Goal: Check status: Check status

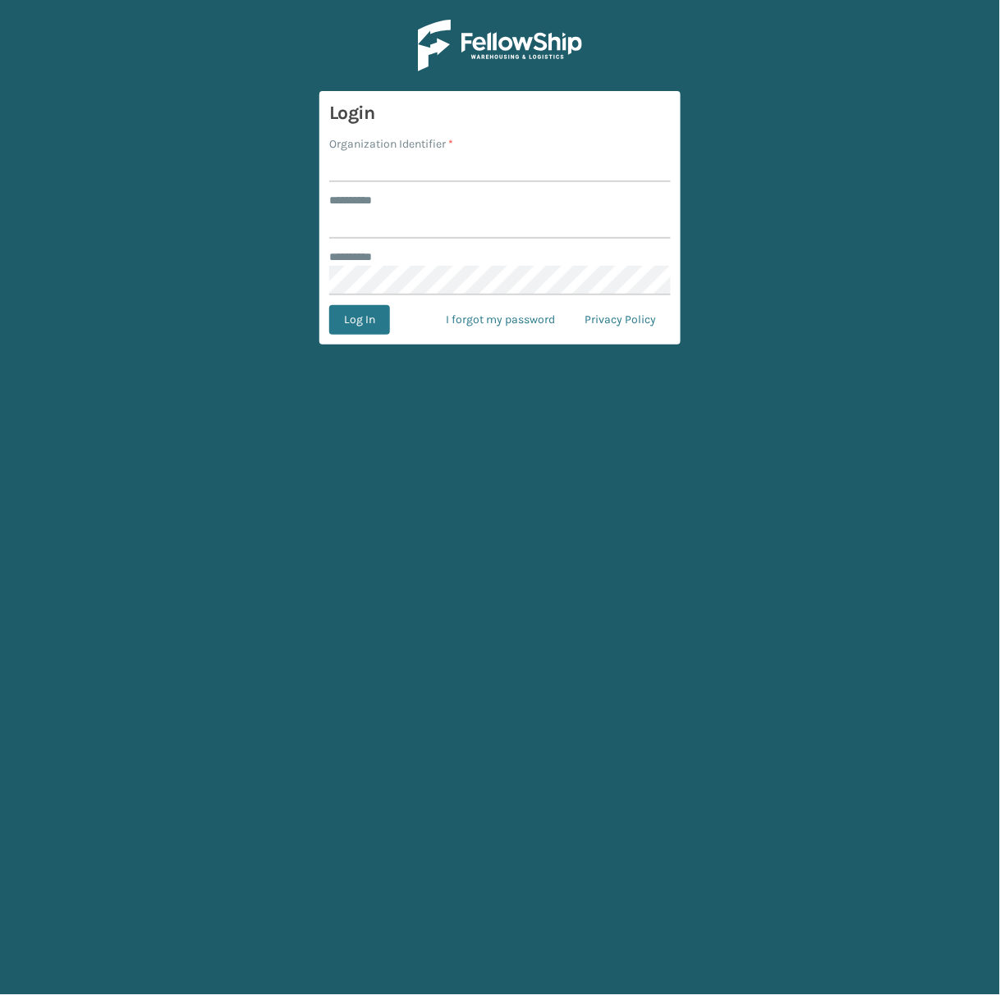
click at [411, 174] on input "Organization Identifier *" at bounding box center [499, 168] width 341 height 30
click at [395, 231] on input "******** *" at bounding box center [499, 224] width 341 height 30
click at [394, 237] on input "******** *" at bounding box center [499, 224] width 341 height 30
click at [385, 224] on input "******** *" at bounding box center [499, 224] width 341 height 30
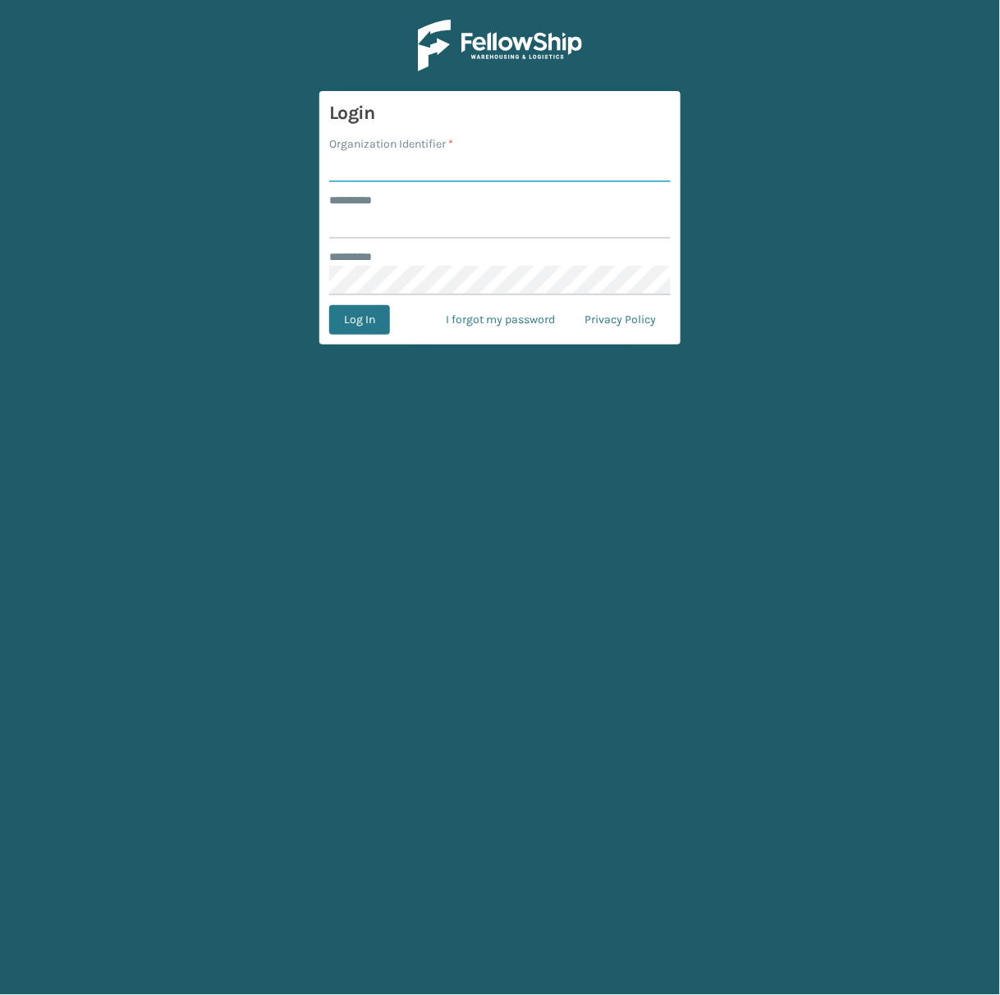
click at [386, 165] on input "Organization Identifier *" at bounding box center [499, 168] width 341 height 30
type input "SuperAdminOrganization"
click at [377, 213] on input "******** *" at bounding box center [499, 224] width 341 height 30
type input "*****"
click at [345, 312] on button "Log In" at bounding box center [359, 320] width 61 height 30
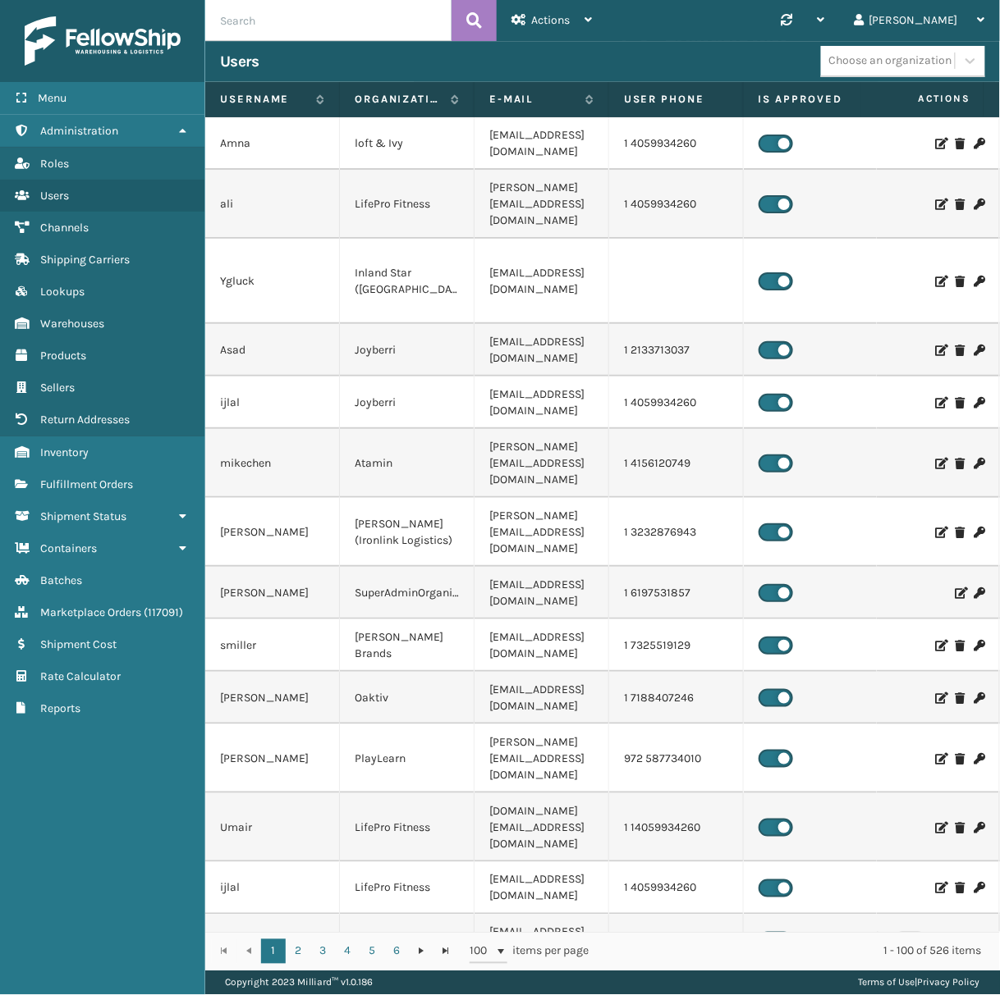
click at [295, 25] on input "text" at bounding box center [328, 20] width 246 height 41
paste input "2028172"
click at [234, 11] on input "2028172" at bounding box center [328, 20] width 246 height 41
type input "2028172"
click at [466, 28] on icon at bounding box center [474, 20] width 16 height 25
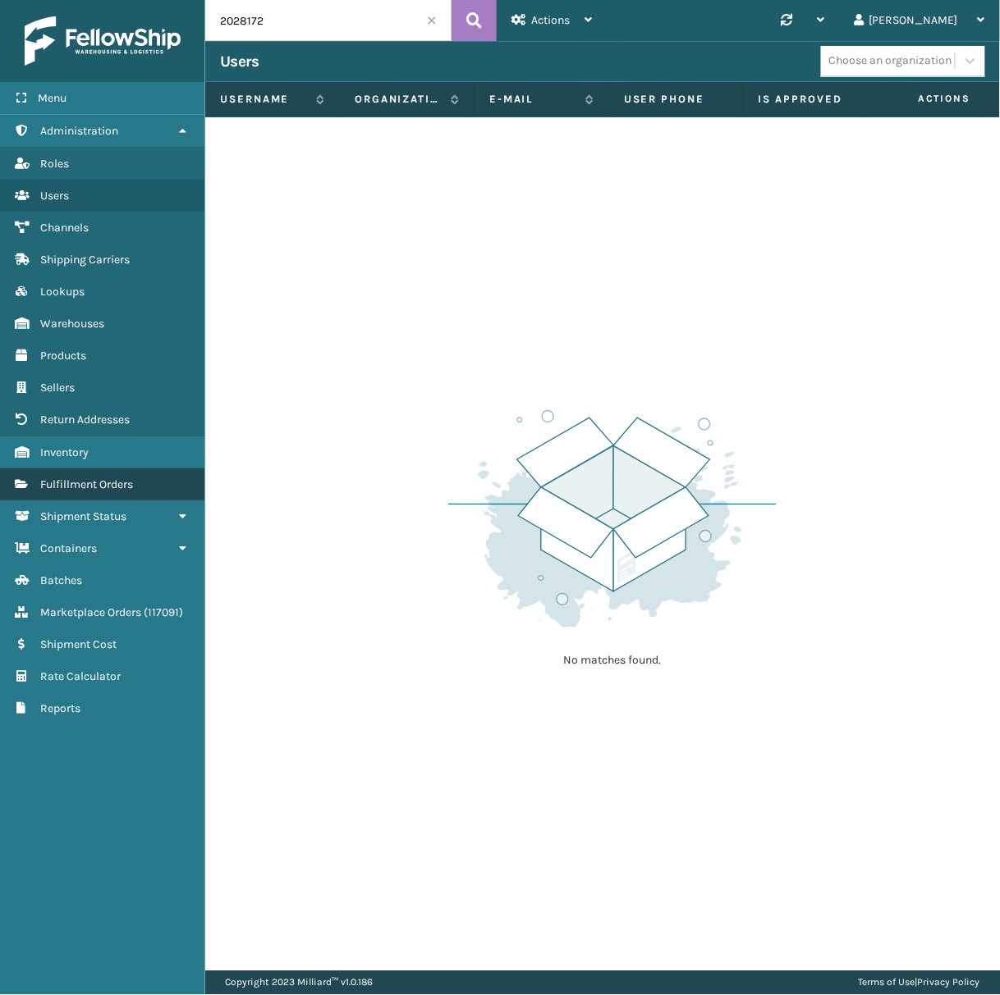
click at [110, 483] on span "Fulfillment Orders" at bounding box center [86, 485] width 93 height 14
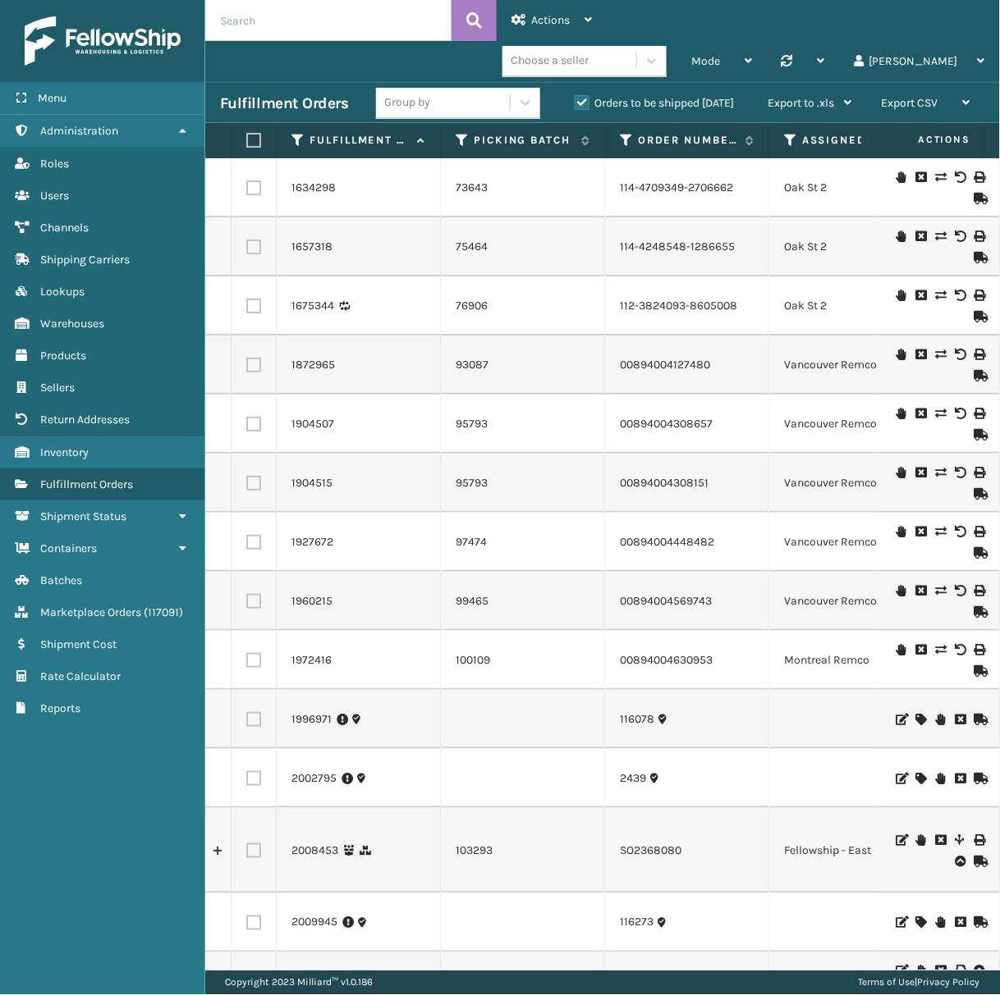
click at [247, 30] on input "text" at bounding box center [328, 20] width 246 height 41
paste input "2028172"
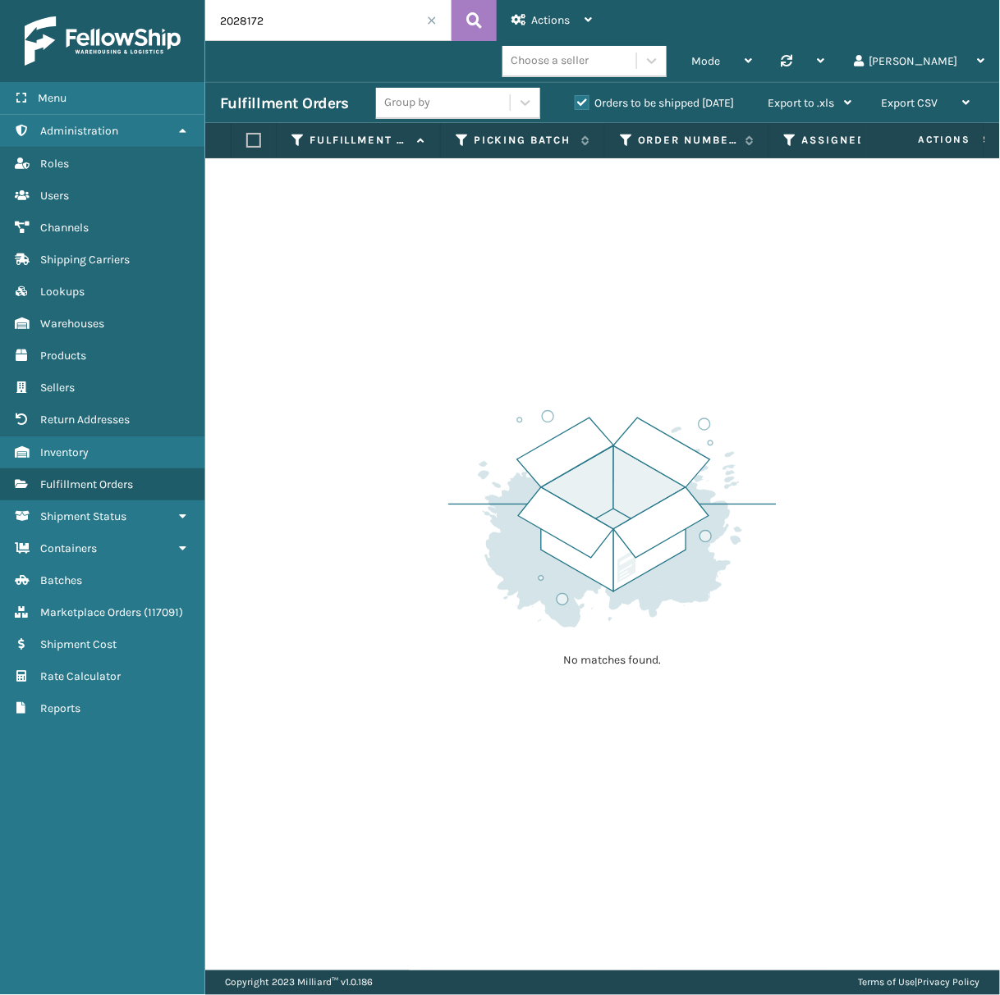
click at [582, 107] on label "Orders to be shipped [DATE]" at bounding box center [653, 103] width 159 height 14
click at [575, 104] on input "Orders to be shipped [DATE]" at bounding box center [574, 99] width 1 height 11
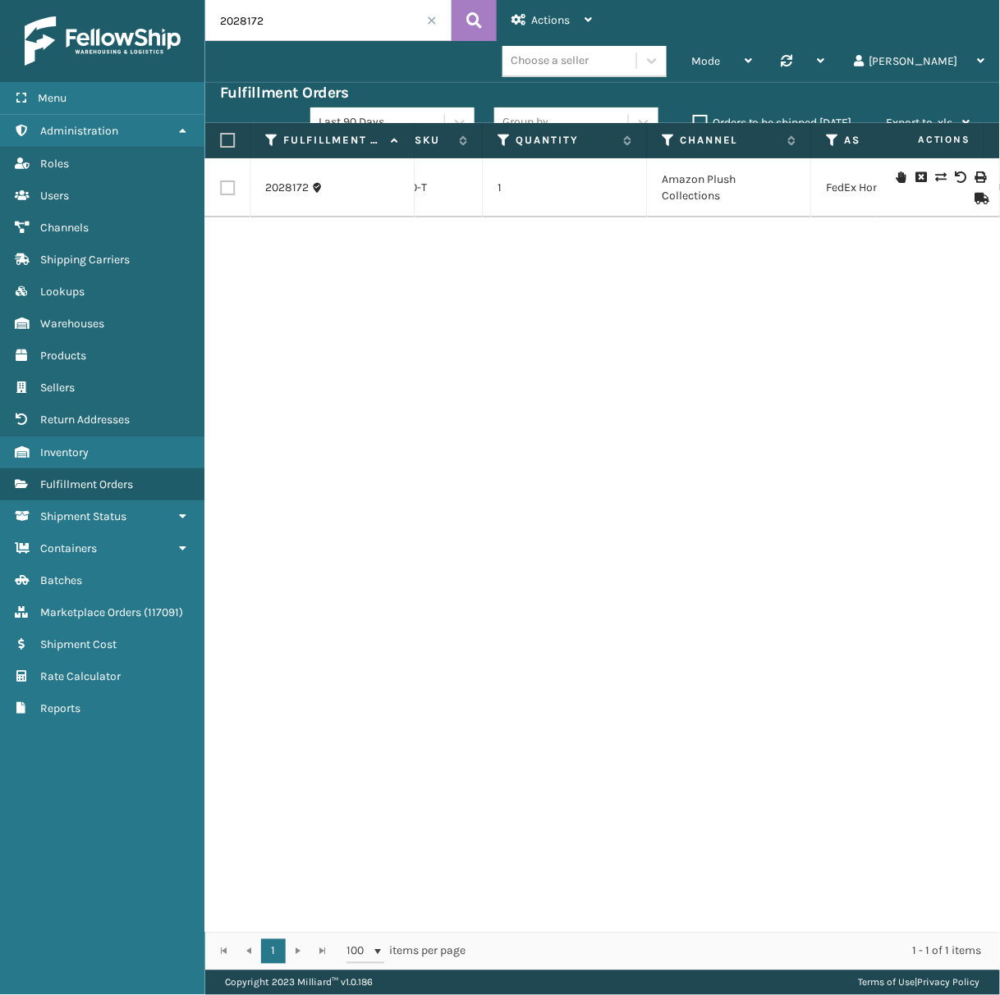
drag, startPoint x: 296, startPoint y: 16, endPoint x: 213, endPoint y: 18, distance: 82.9
click at [213, 18] on input "2028172" at bounding box center [328, 20] width 246 height 41
paste input "text"
type input "2028173"
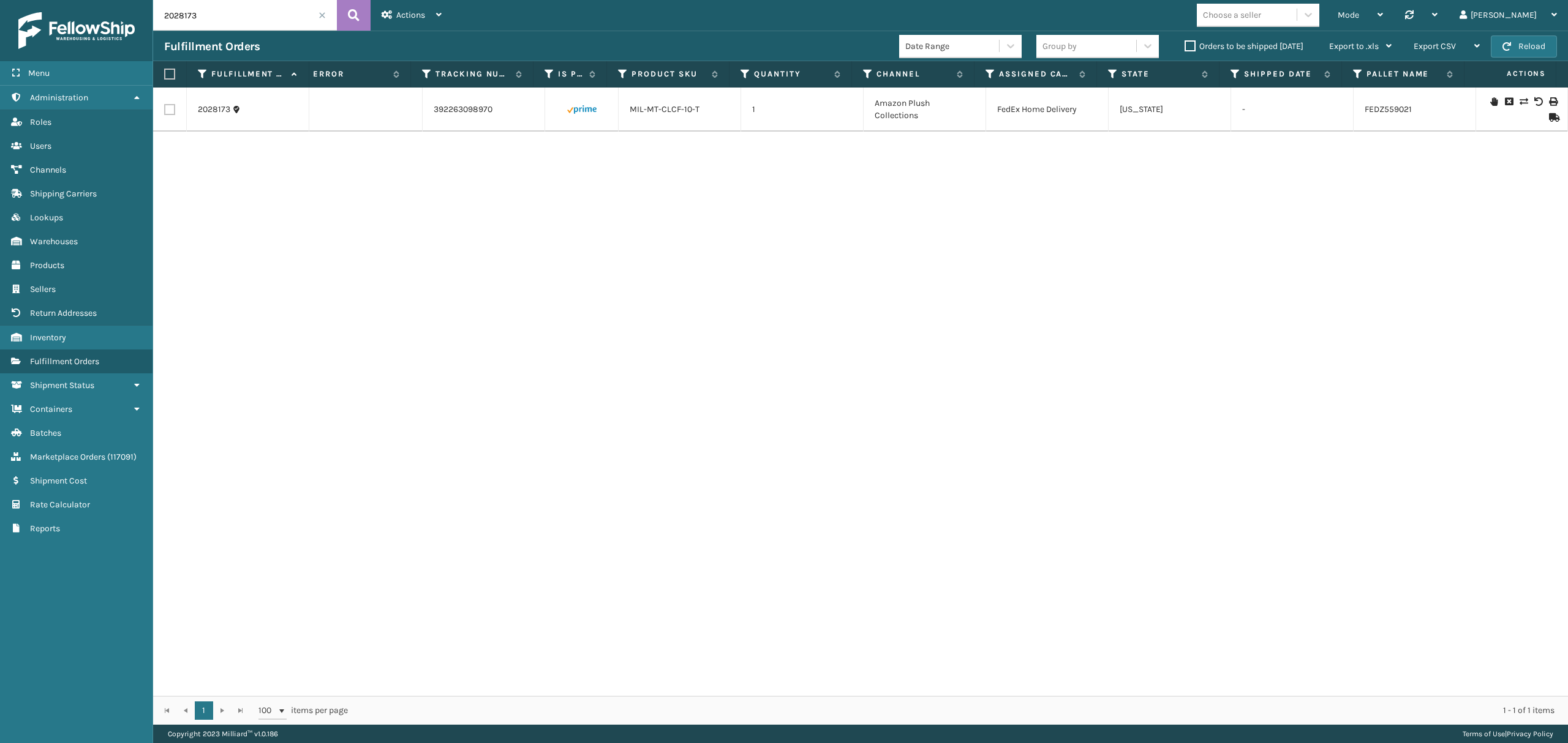
scroll to position [0, 531]
click at [223, 113] on link "2028173" at bounding box center [213, 110] width 32 height 12
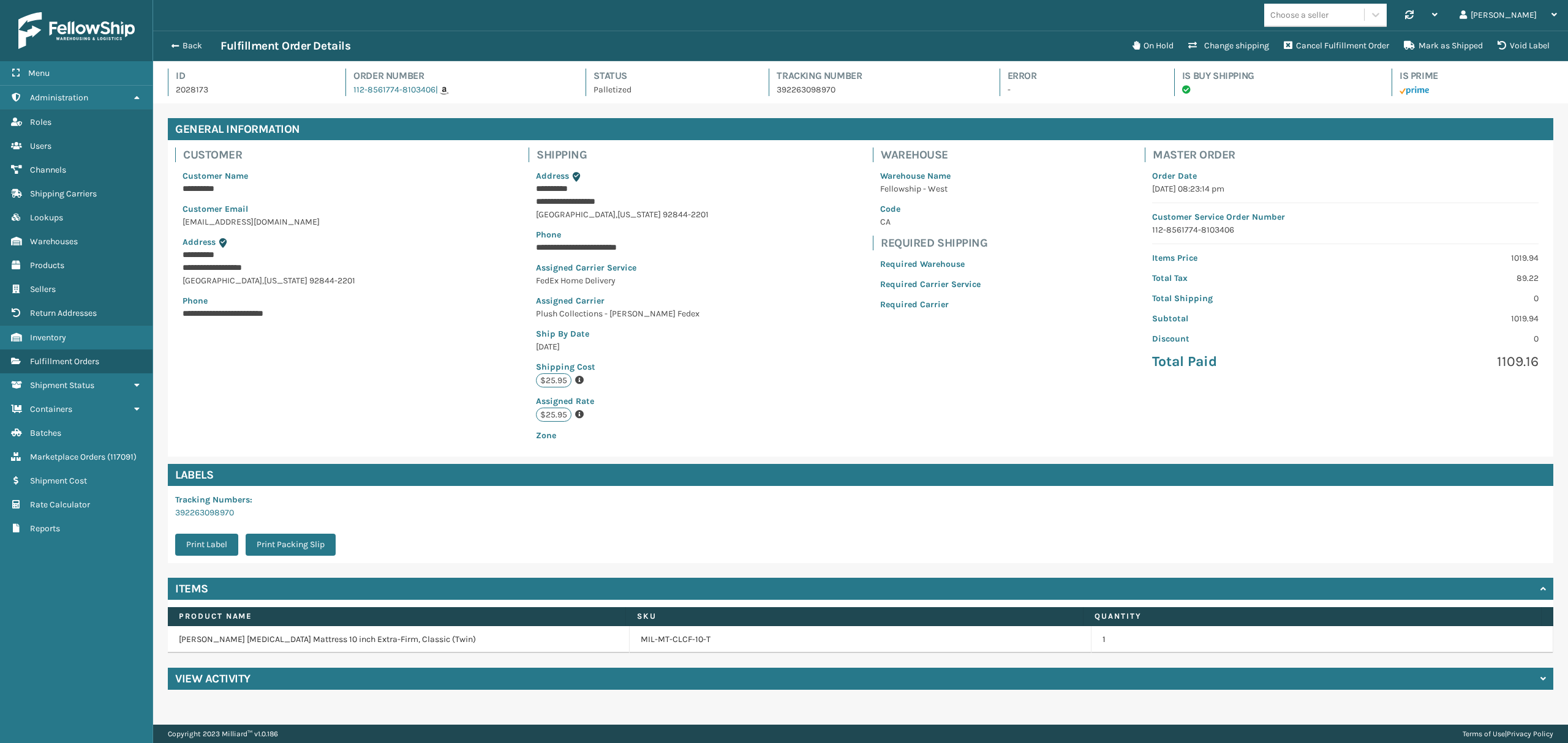
scroll to position [28, 1414]
click at [265, 676] on div "View Activity" at bounding box center [860, 679] width 1385 height 22
click at [363, 87] on link "112-8561774-8103406" at bounding box center [395, 90] width 82 height 10
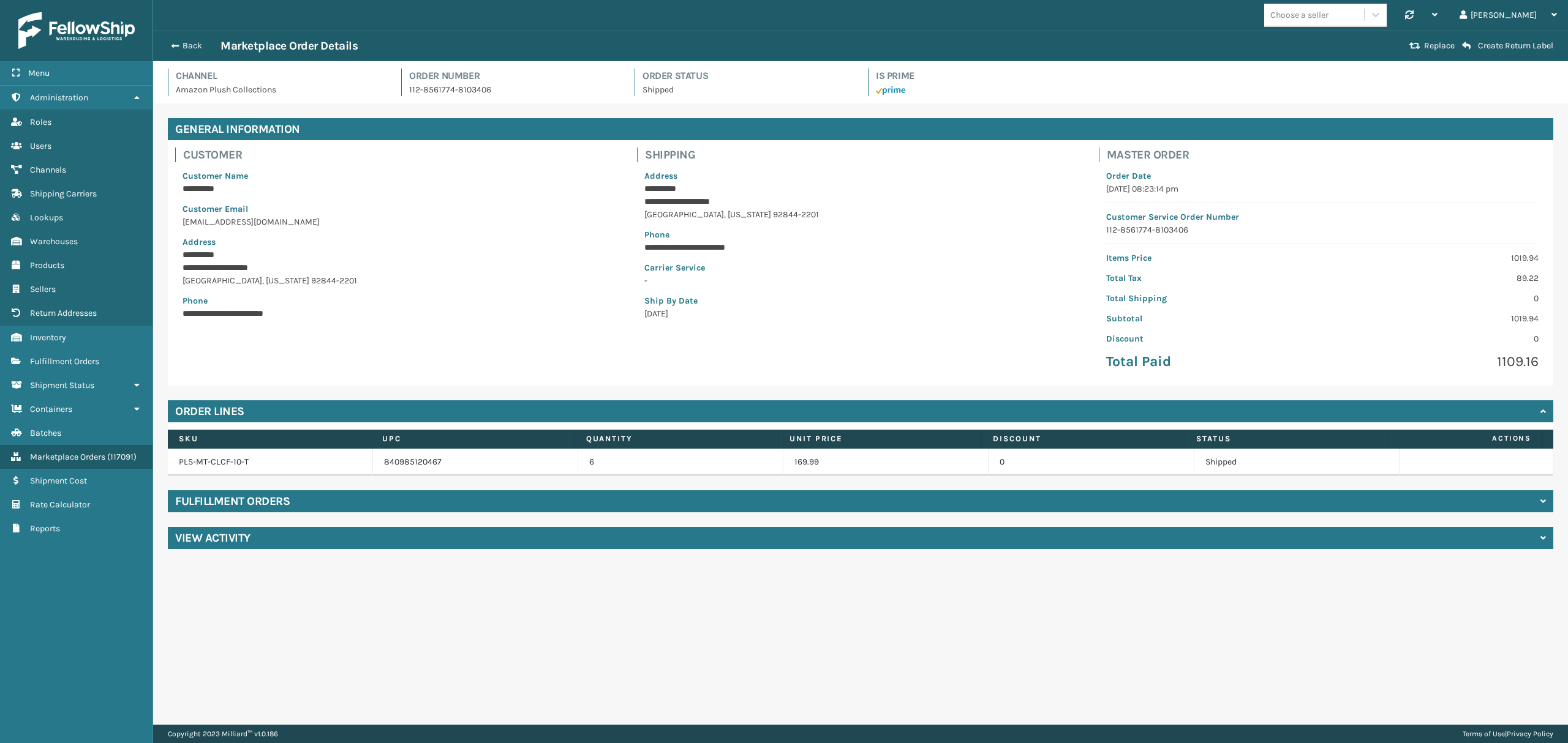
click at [237, 509] on h4 "Fulfillment Orders" at bounding box center [232, 501] width 114 height 15
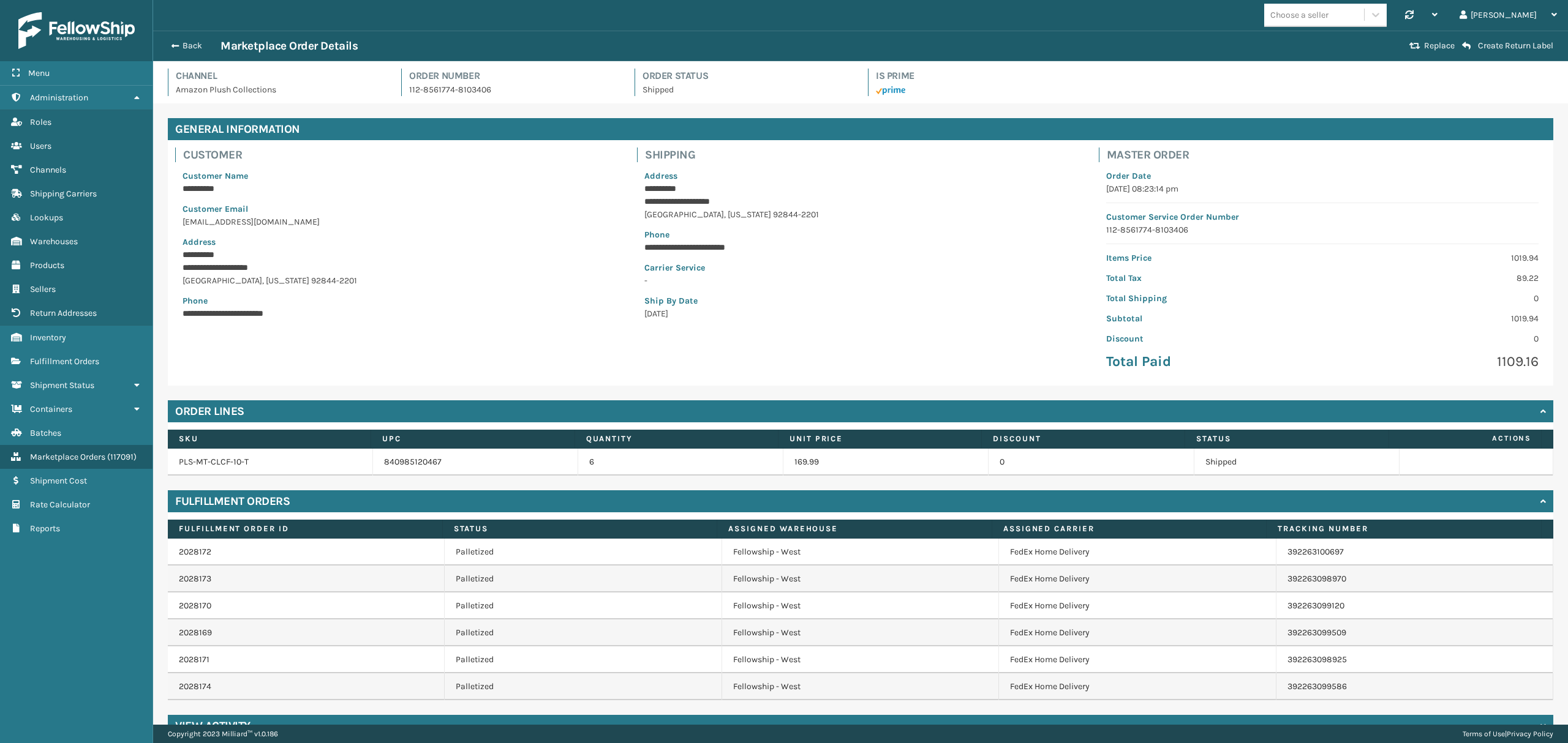
scroll to position [28, 0]
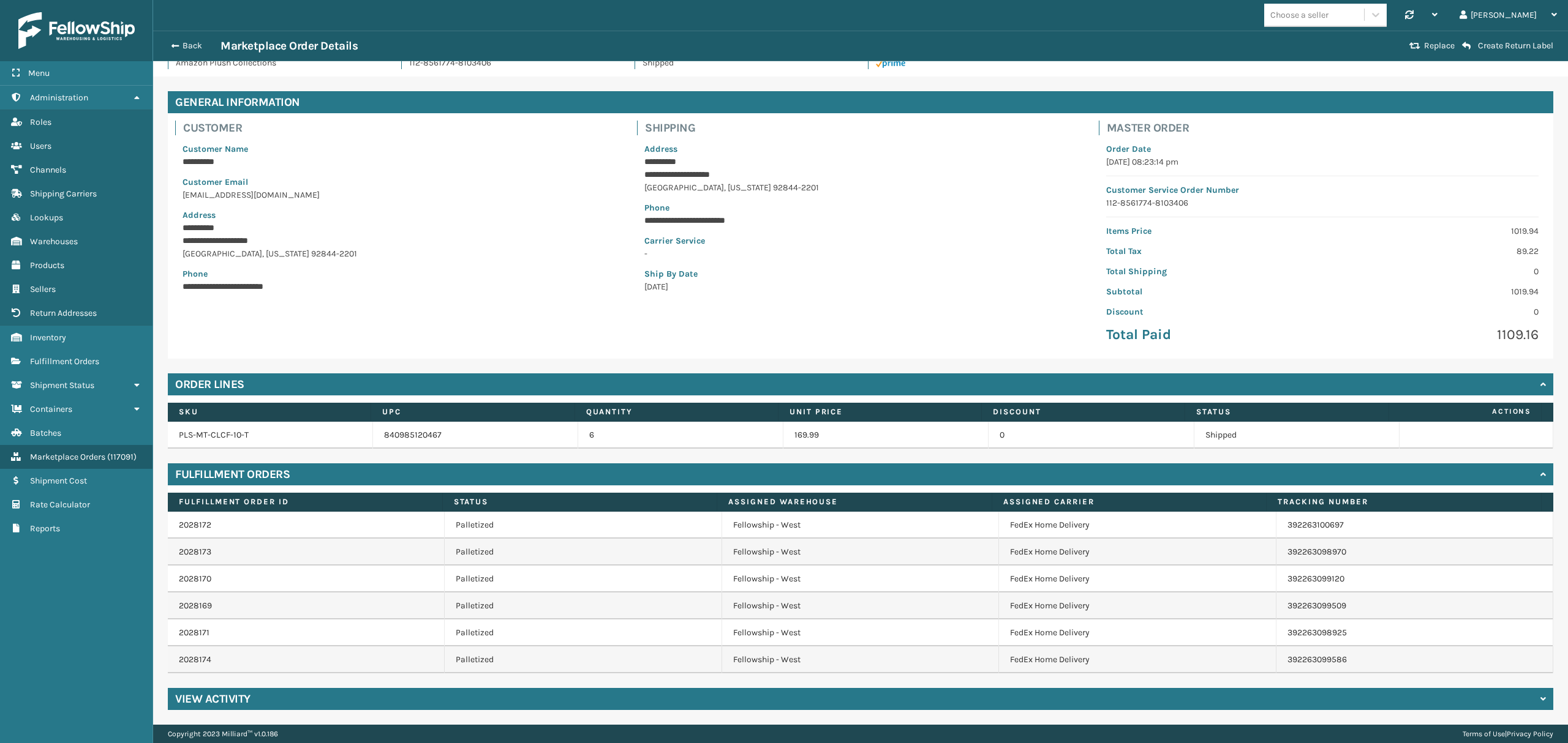
click at [746, 606] on td "Fellowship - West" at bounding box center [860, 606] width 277 height 27
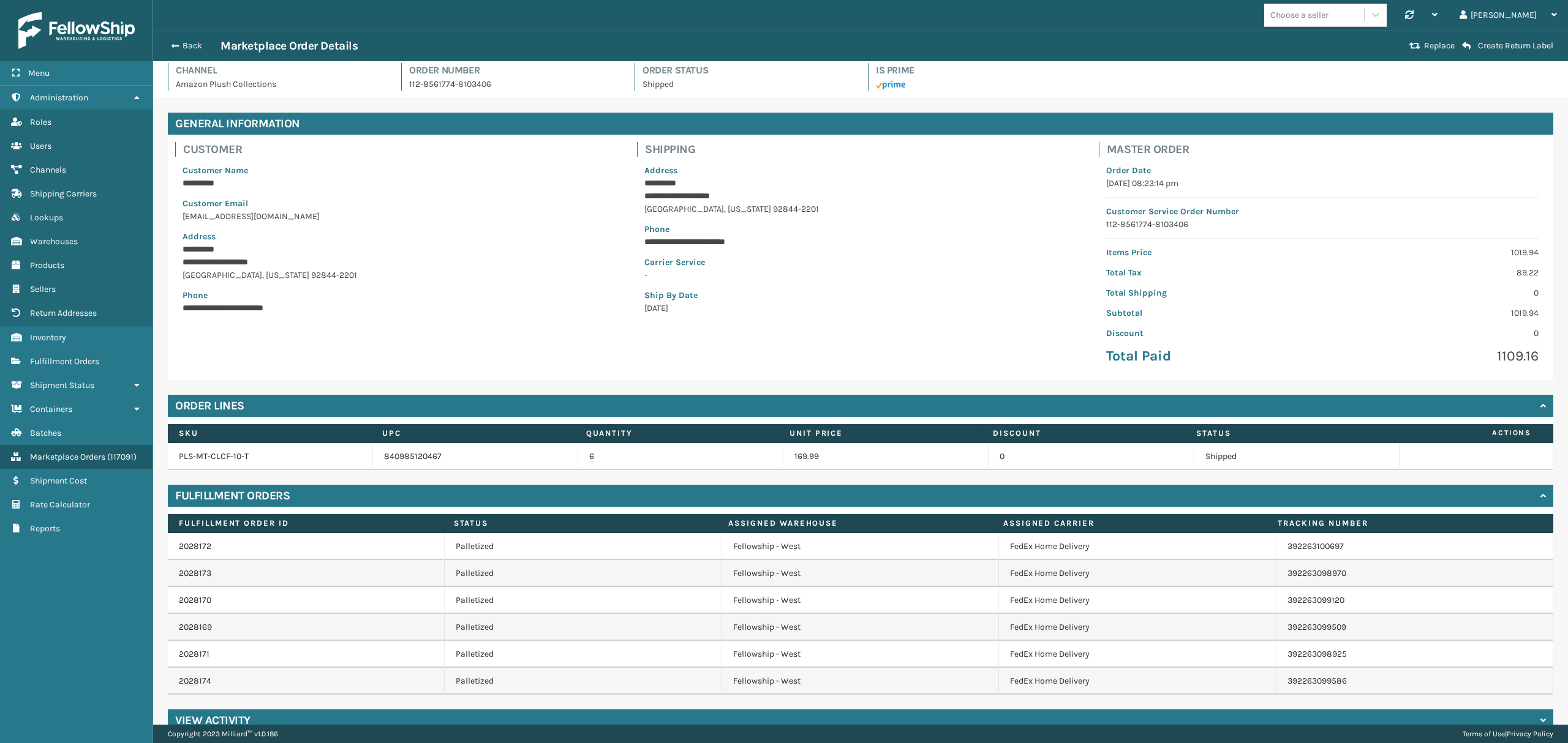
scroll to position [0, 0]
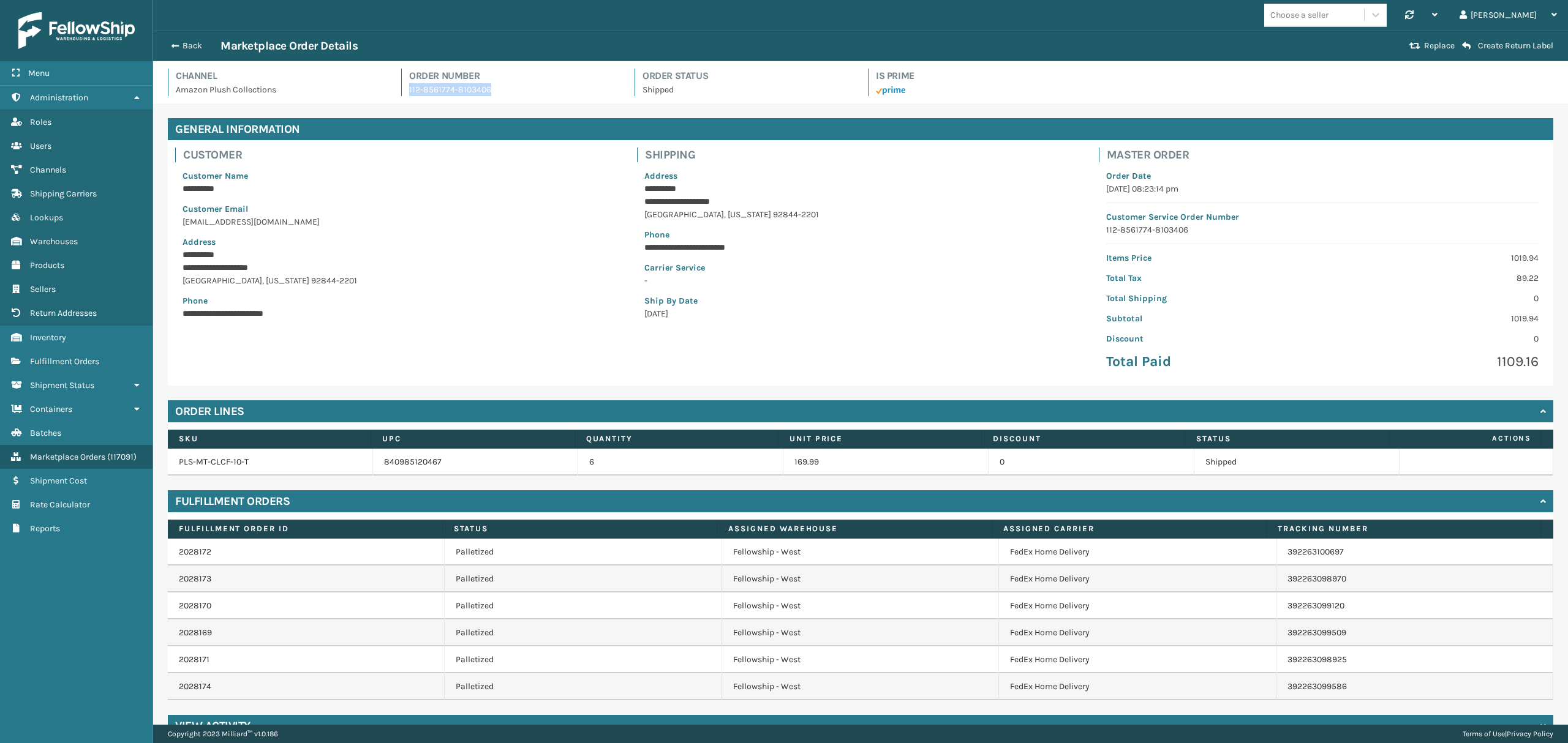
copy p "112-8561774-8103406"
drag, startPoint x: 405, startPoint y: 92, endPoint x: 808, endPoint y: 141, distance: 406.0
click at [493, 96] on div "Channel Amazon Plush Collections Order Number 112-8561774-8103406 Order Status …" at bounding box center [860, 86] width 1400 height 35
click at [184, 32] on div "Back Marketplace Order Details Replace Create Return Label" at bounding box center [860, 46] width 1415 height 31
click at [184, 39] on div "Back Marketplace Order Details" at bounding box center [784, 46] width 1241 height 15
